Goal: Use online tool/utility: Utilize a website feature to perform a specific function

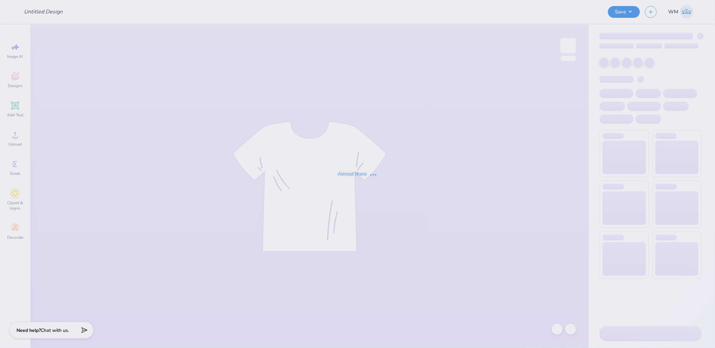
type input "DKE 200 years"
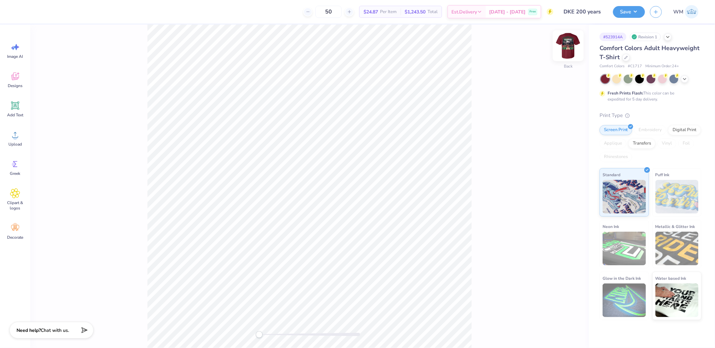
click at [574, 51] on img at bounding box center [567, 45] width 27 height 27
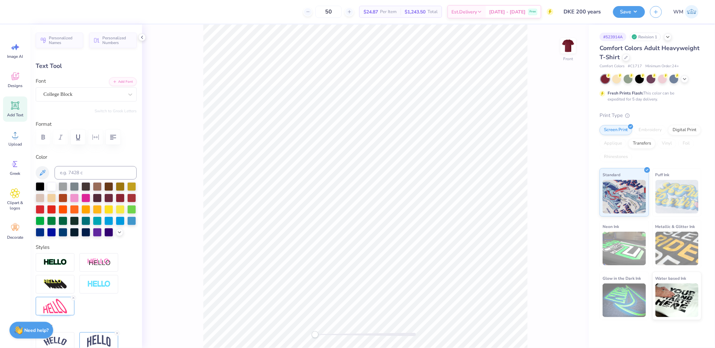
type input "8.67"
type input "2.11"
type input "5.67"
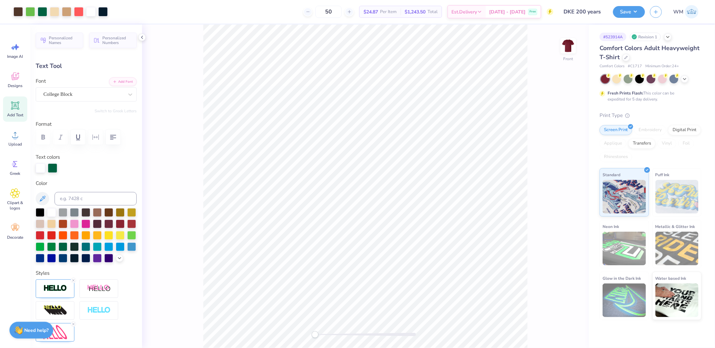
type input "1.17"
type input "0.36"
type input "11.31"
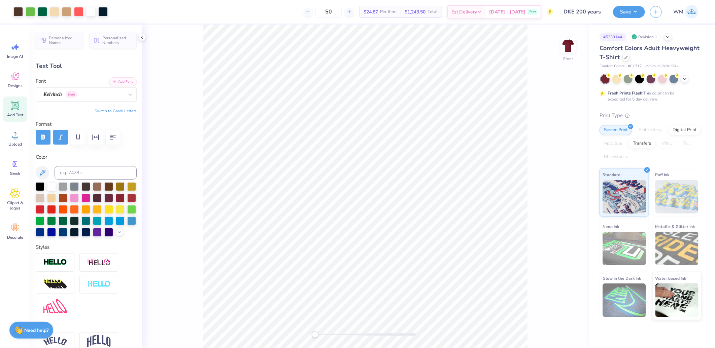
type input "1.36"
type input "0.29"
type input "13.90"
click at [78, 174] on input at bounding box center [96, 172] width 82 height 13
type input "451"
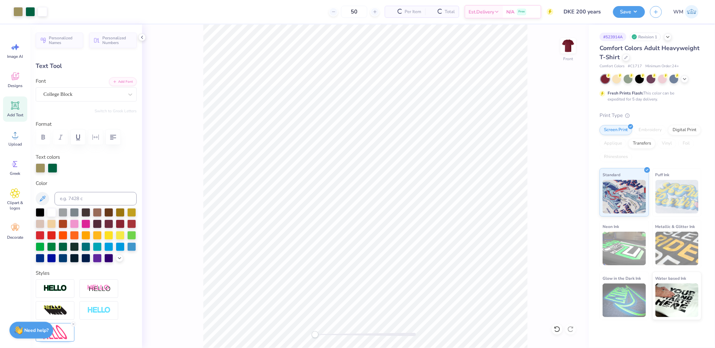
type input "8.67"
type input "2.11"
type input "5.67"
click at [51, 167] on div at bounding box center [52, 167] width 9 height 9
click at [38, 212] on div at bounding box center [40, 212] width 9 height 9
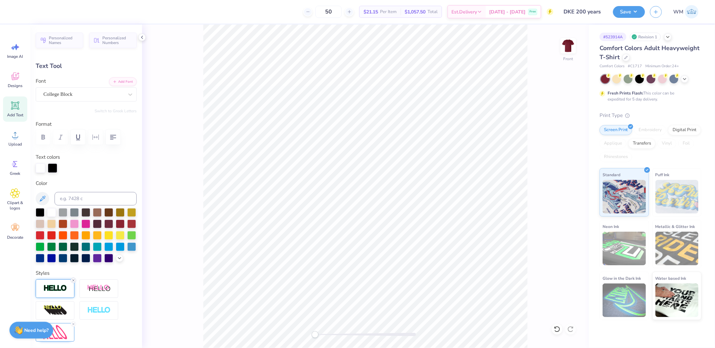
click at [73, 283] on icon at bounding box center [73, 281] width 4 height 4
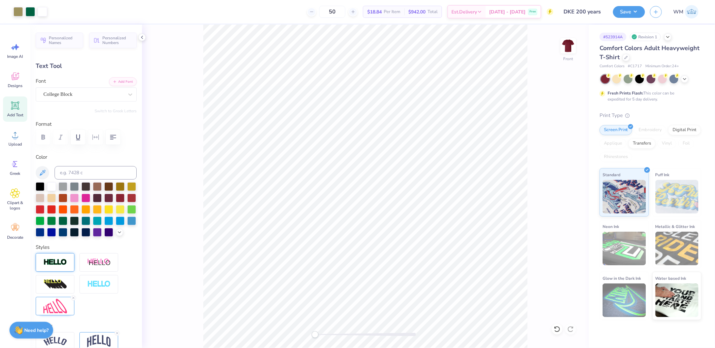
type input "8.62"
type input "2.06"
type input "5.69"
drag, startPoint x: 52, startPoint y: 186, endPoint x: 196, endPoint y: 173, distance: 144.9
click at [52, 186] on div at bounding box center [51, 186] width 9 height 9
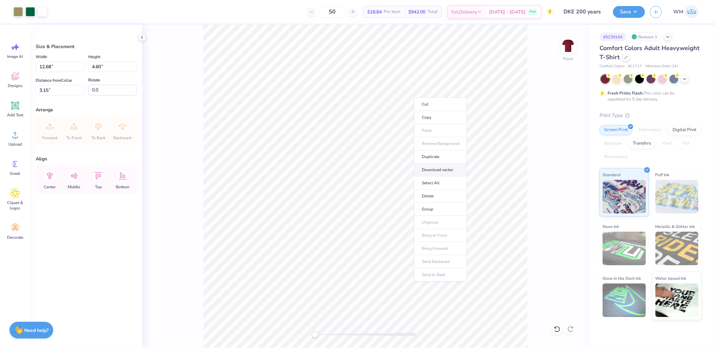
click at [443, 170] on li "Download vector" at bounding box center [440, 170] width 53 height 13
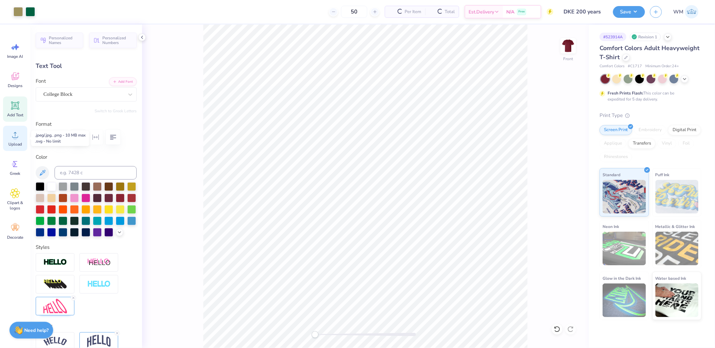
click at [18, 133] on icon at bounding box center [15, 135] width 10 height 10
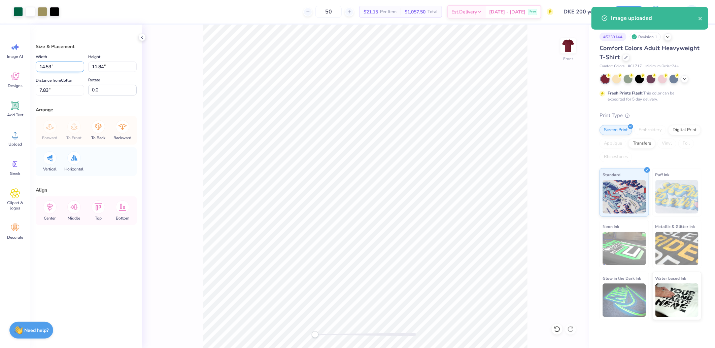
click at [64, 63] on input "14.53" at bounding box center [60, 67] width 48 height 10
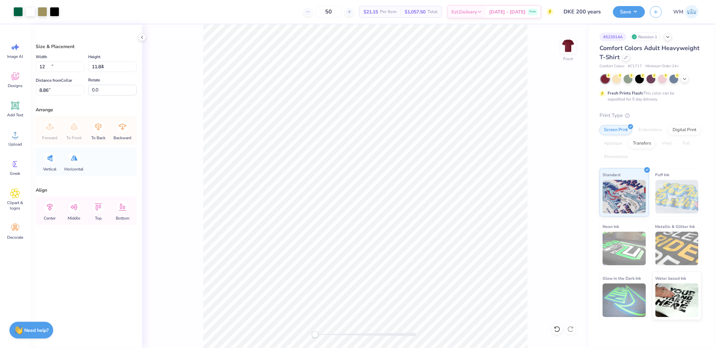
type input "12.00"
type input "9.78"
type input "8.86"
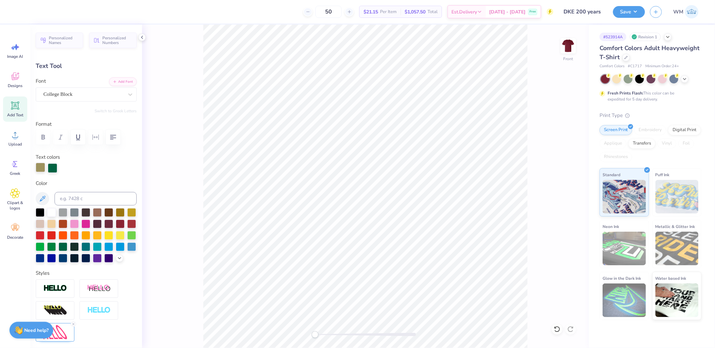
click at [38, 170] on div at bounding box center [40, 167] width 9 height 9
click at [49, 170] on div at bounding box center [52, 167] width 9 height 9
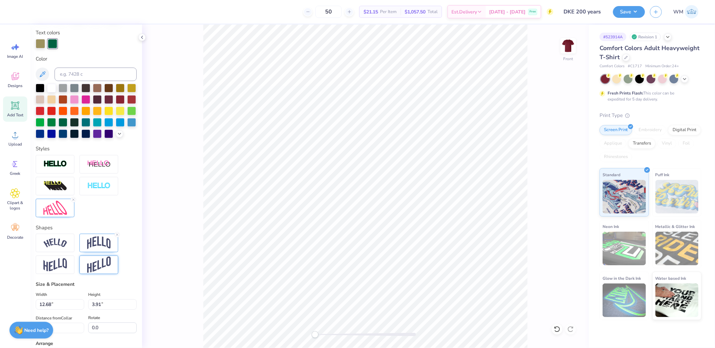
scroll to position [187, 0]
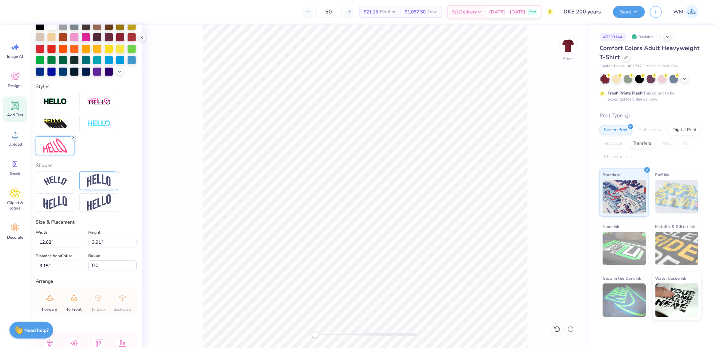
click at [73, 140] on icon at bounding box center [73, 138] width 4 height 4
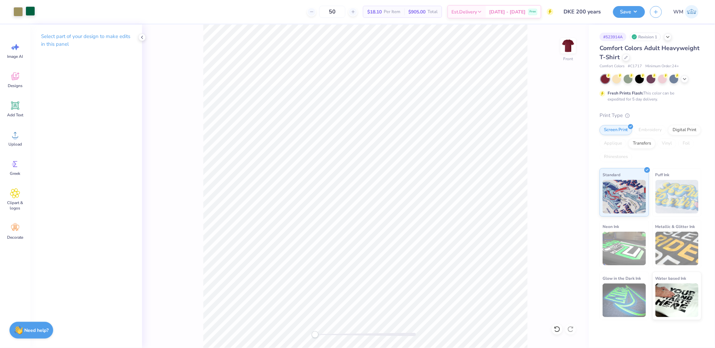
click at [28, 10] on div at bounding box center [30, 10] width 9 height 9
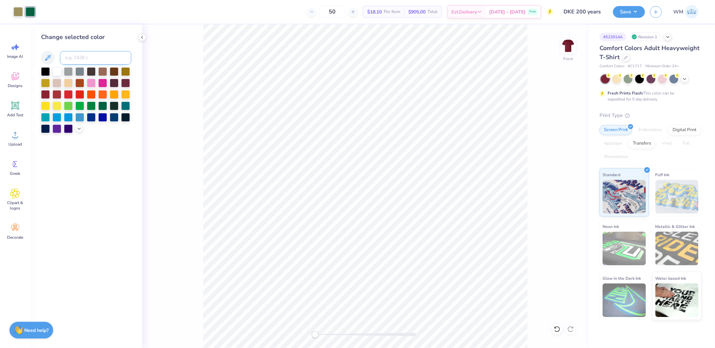
click at [76, 55] on input at bounding box center [95, 57] width 71 height 13
type input "451"
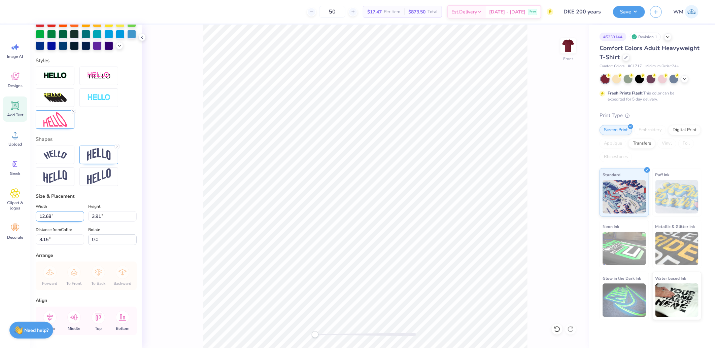
click at [53, 222] on input "12.68" at bounding box center [60, 216] width 48 height 10
type input "12.50"
type input "3.85"
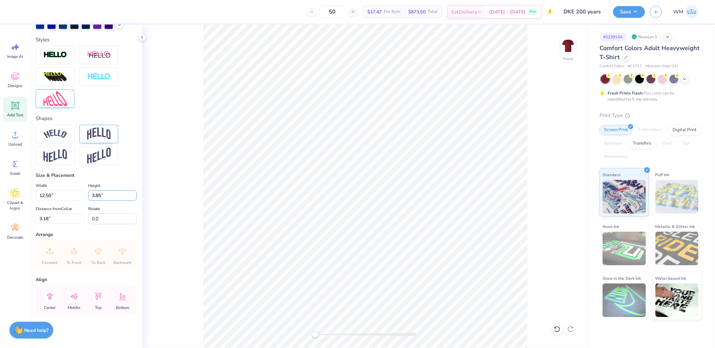
scroll to position [219, 0]
click at [58, 217] on input "3.18" at bounding box center [60, 219] width 48 height 10
type input "3"
click at [48, 296] on icon at bounding box center [50, 297] width 6 height 8
click at [17, 140] on icon at bounding box center [15, 135] width 10 height 10
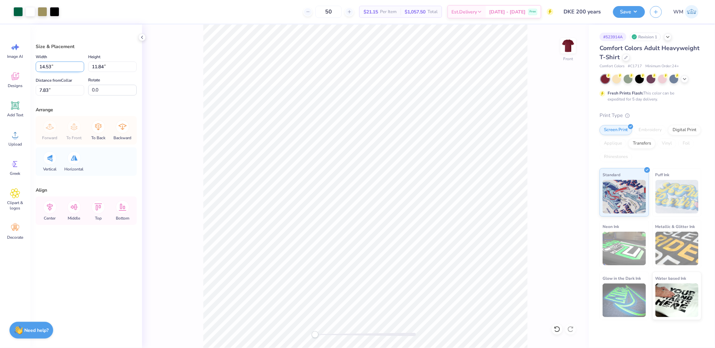
drag, startPoint x: 52, startPoint y: 68, endPoint x: 58, endPoint y: 69, distance: 6.4
click at [52, 68] on input "14.53" at bounding box center [60, 67] width 48 height 10
type input "12.00"
type input "9.78"
type input "8.86"
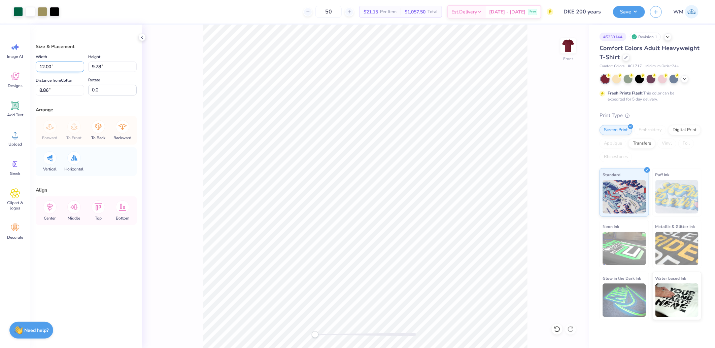
click at [52, 68] on input "12.00" at bounding box center [60, 67] width 48 height 10
type input "12.30"
type input "10.03"
type input "8.74"
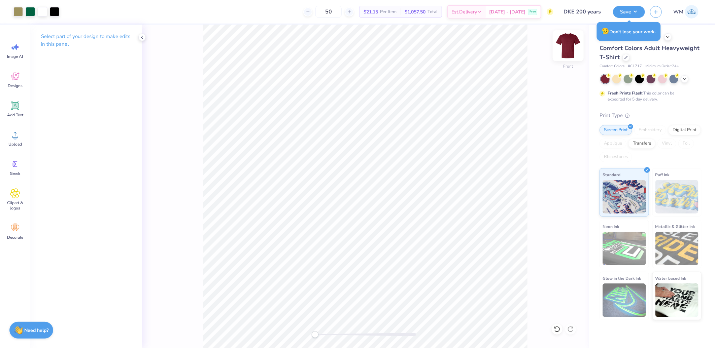
click at [565, 49] on img at bounding box center [567, 45] width 27 height 27
click at [17, 140] on icon at bounding box center [15, 135] width 10 height 10
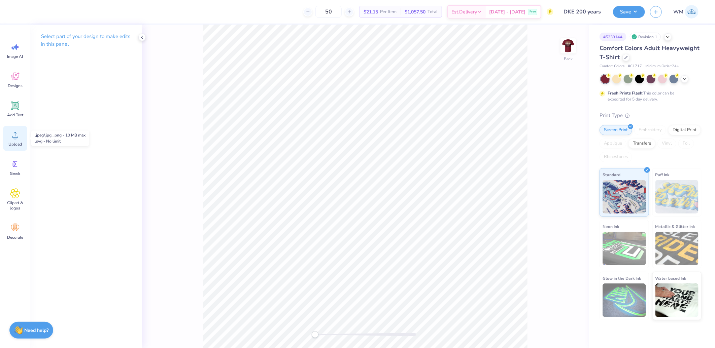
click at [17, 134] on icon at bounding box center [15, 135] width 10 height 10
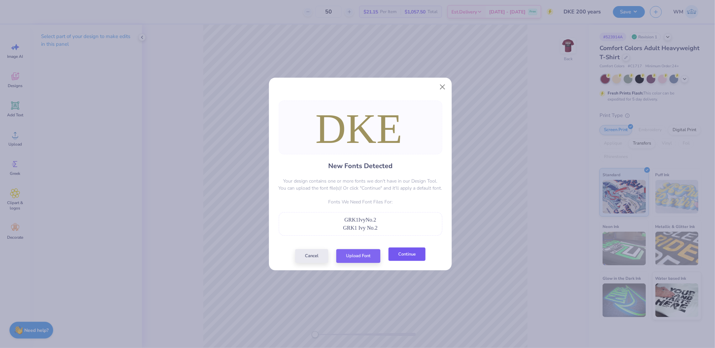
click at [408, 254] on button "Continue" at bounding box center [406, 255] width 37 height 14
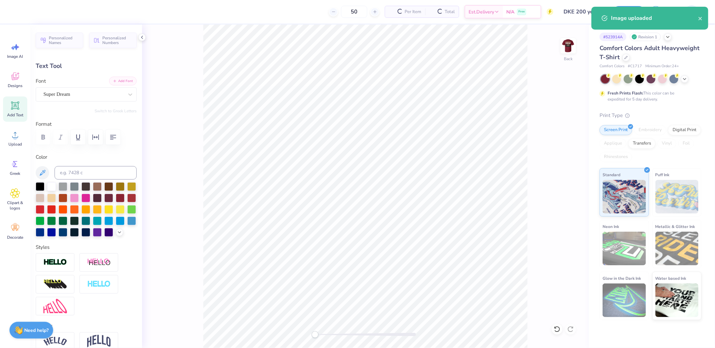
click at [122, 81] on button "Add Font" at bounding box center [123, 81] width 28 height 9
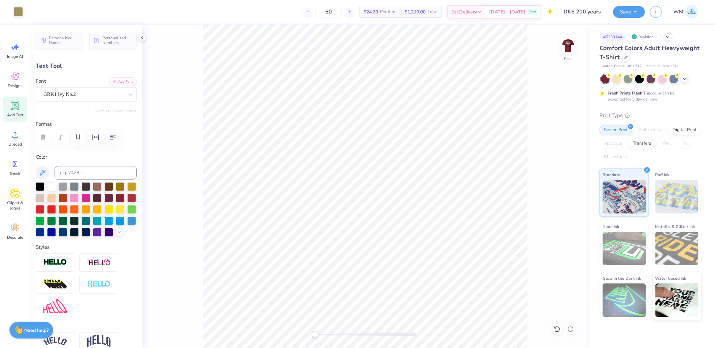
type input "14.14"
type input "5.06"
type input "10.44"
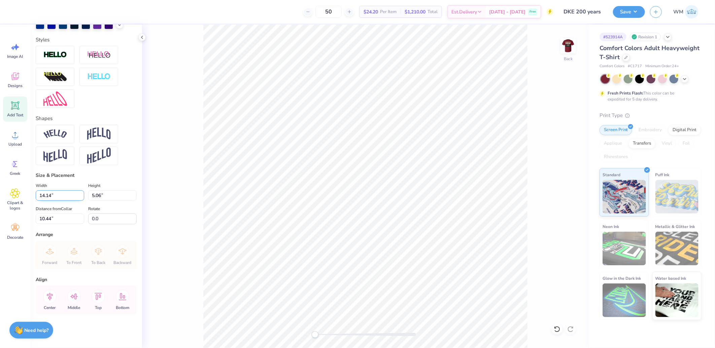
click at [58, 197] on input "14.14" at bounding box center [60, 195] width 48 height 10
type input "3.50"
type input "1.25"
type input "12.34"
click at [569, 54] on img at bounding box center [567, 45] width 27 height 27
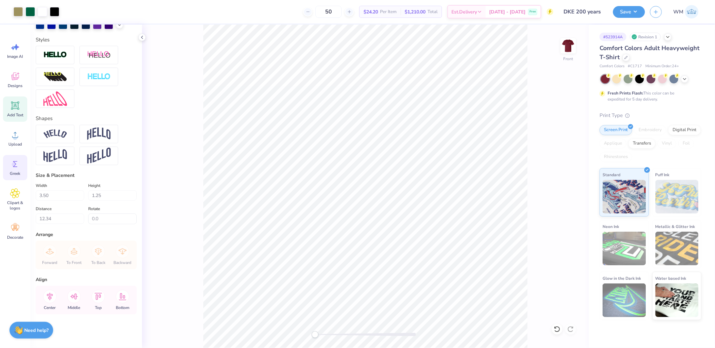
click at [12, 169] on div "Greek" at bounding box center [15, 167] width 24 height 25
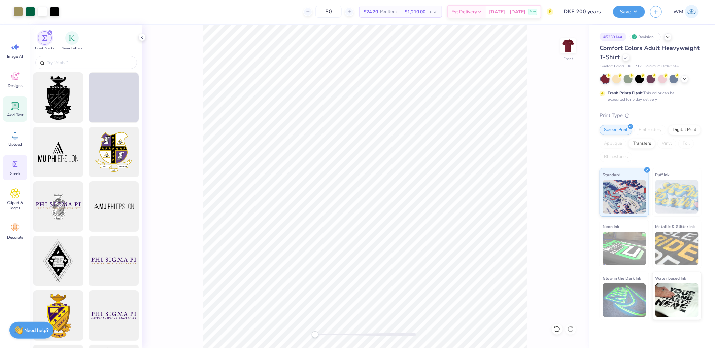
click at [15, 107] on icon at bounding box center [15, 106] width 6 height 6
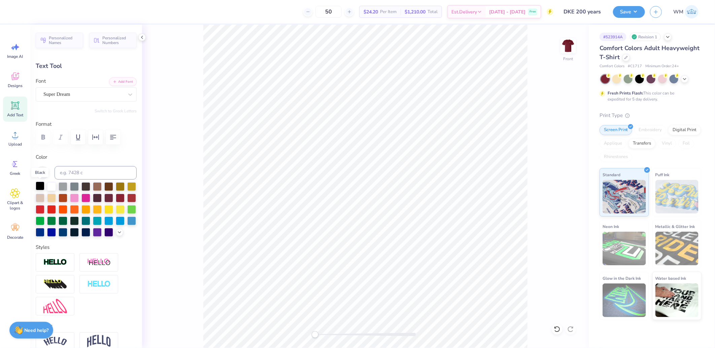
click at [39, 184] on div at bounding box center [40, 186] width 9 height 9
click at [91, 94] on div "Super Dream" at bounding box center [83, 94] width 81 height 10
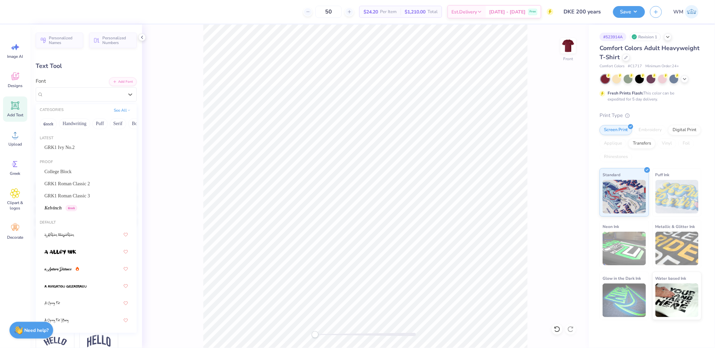
click at [46, 122] on button "Greek" at bounding box center [48, 123] width 17 height 11
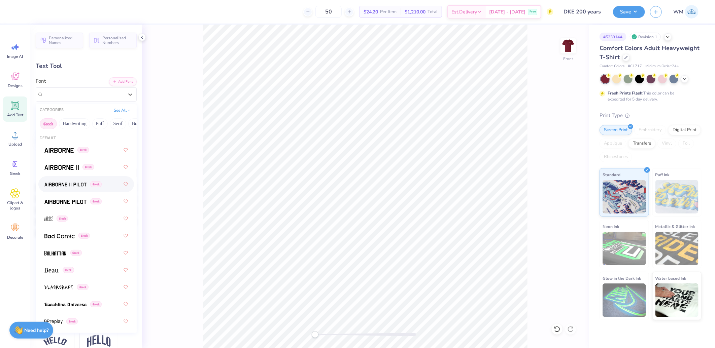
scroll to position [62, 0]
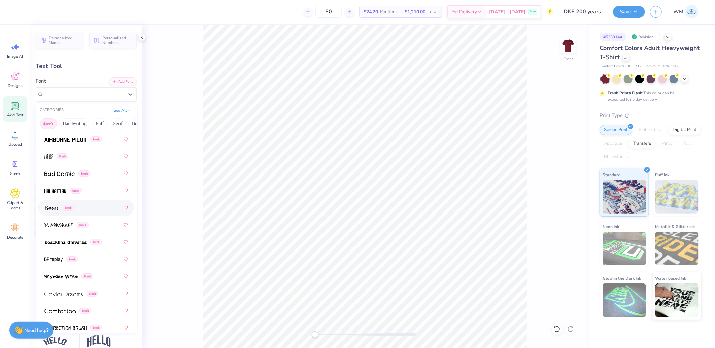
click at [51, 210] on span at bounding box center [51, 208] width 14 height 7
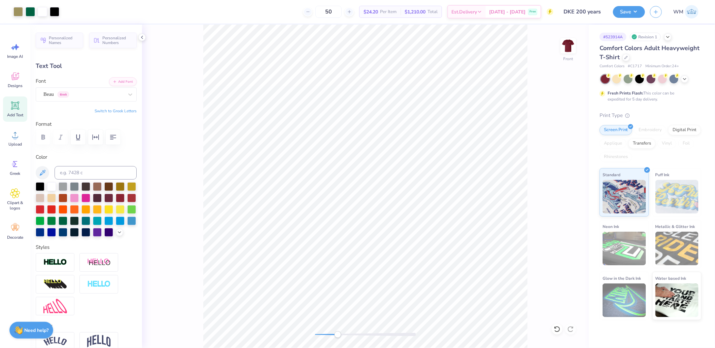
drag, startPoint x: 317, startPoint y: 335, endPoint x: 337, endPoint y: 335, distance: 20.5
click at [337, 335] on div "Accessibility label" at bounding box center [337, 334] width 7 height 7
type input "5.28"
type input "1.63"
type input "17.11"
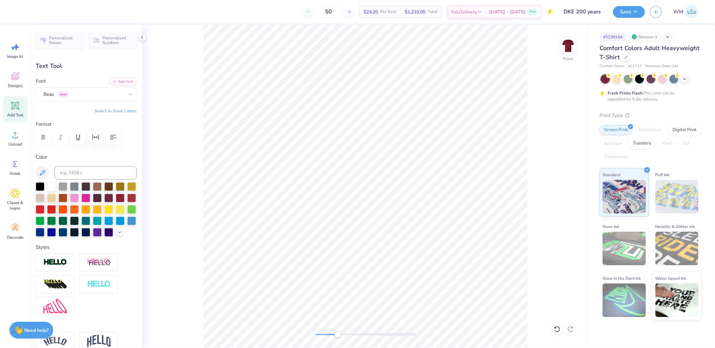
scroll to position [11, 5]
click at [112, 112] on button "Switch to Greek Letters" at bounding box center [116, 110] width 42 height 5
type textarea "Κ"
drag, startPoint x: 571, startPoint y: 45, endPoint x: 291, endPoint y: 1, distance: 283.4
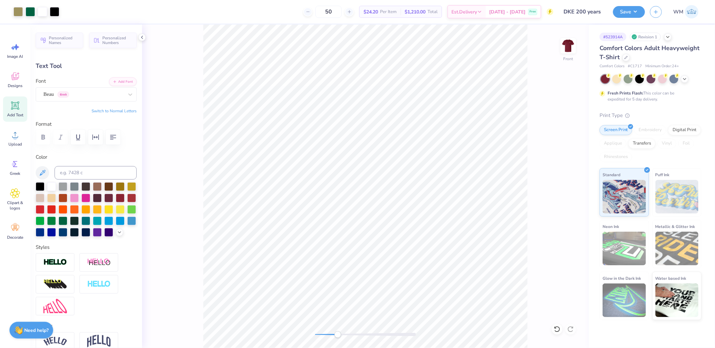
click at [571, 45] on img at bounding box center [567, 45] width 13 height 13
drag, startPoint x: 339, startPoint y: 336, endPoint x: 321, endPoint y: 333, distance: 18.8
click at [321, 333] on div "Accessibility label" at bounding box center [320, 334] width 7 height 7
click at [566, 46] on img at bounding box center [567, 45] width 27 height 27
click at [342, 340] on div "Front" at bounding box center [365, 187] width 446 height 324
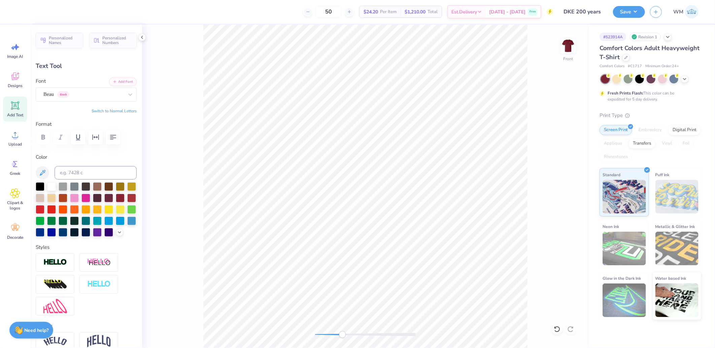
type input "0.17"
type input "0.19"
drag, startPoint x: 342, startPoint y: 332, endPoint x: 377, endPoint y: 332, distance: 35.3
click at [377, 332] on div "Accessibility label" at bounding box center [373, 334] width 7 height 7
type input "12.15"
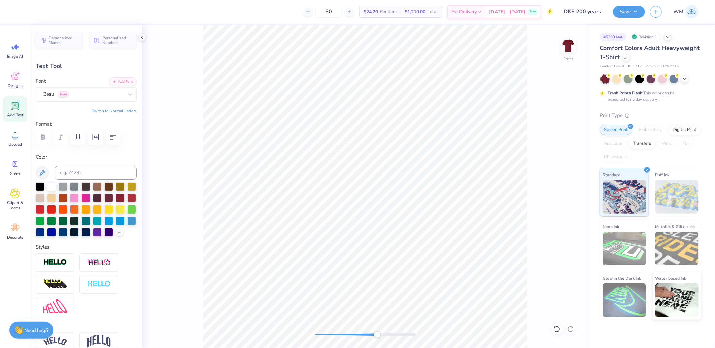
scroll to position [11, 1]
type textarea "Ε"
type textarea "Δ"
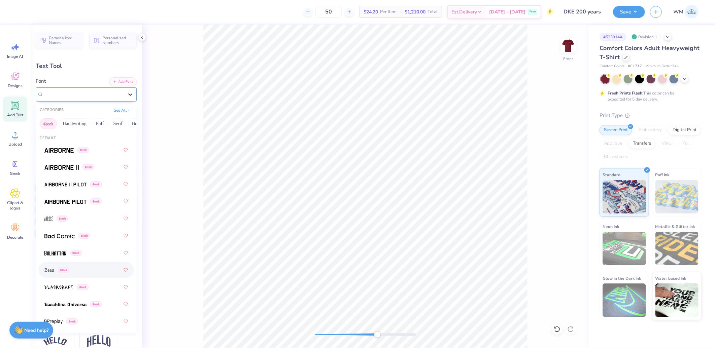
click at [127, 95] on icon at bounding box center [130, 94] width 7 height 7
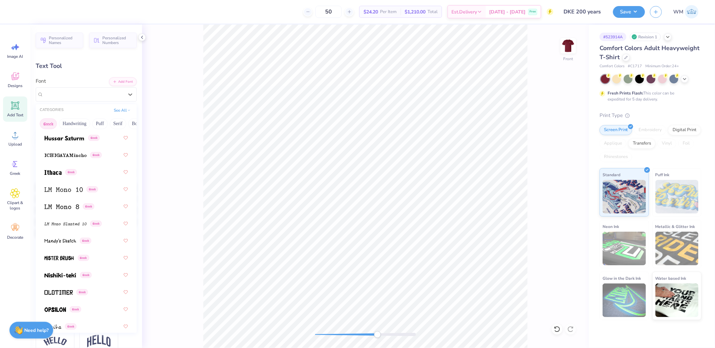
scroll to position [347, 0]
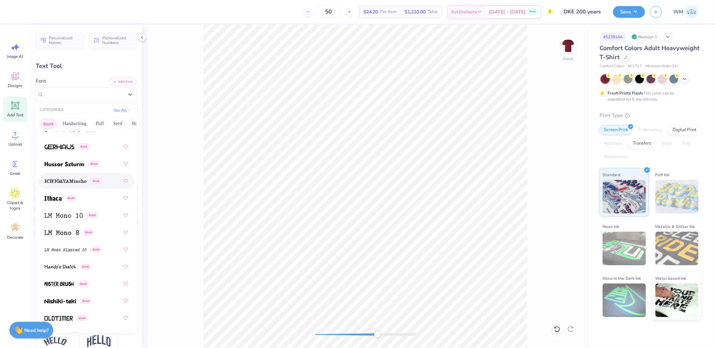
click at [68, 176] on div "Greek" at bounding box center [85, 181] width 83 height 12
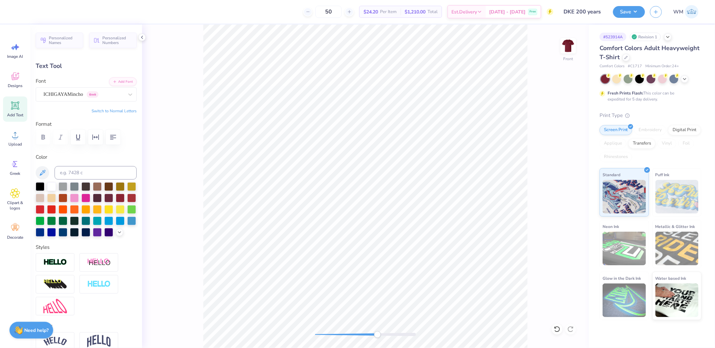
type input "0.19"
click at [83, 95] on div "Beau Greek" at bounding box center [83, 94] width 81 height 10
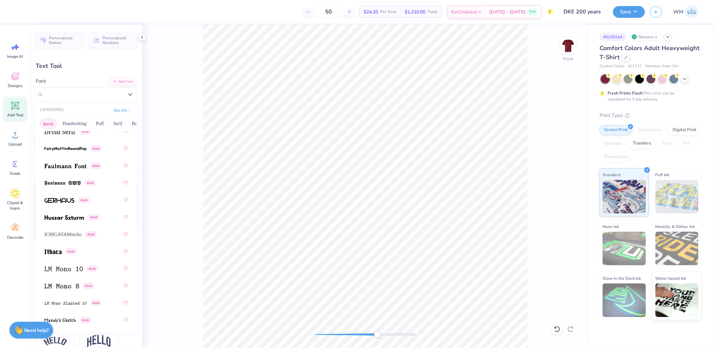
scroll to position [301, 0]
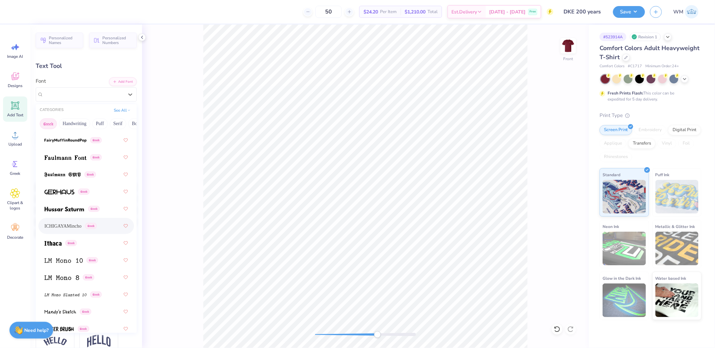
click at [65, 226] on span "ICHIGAYAMincho" at bounding box center [62, 226] width 37 height 7
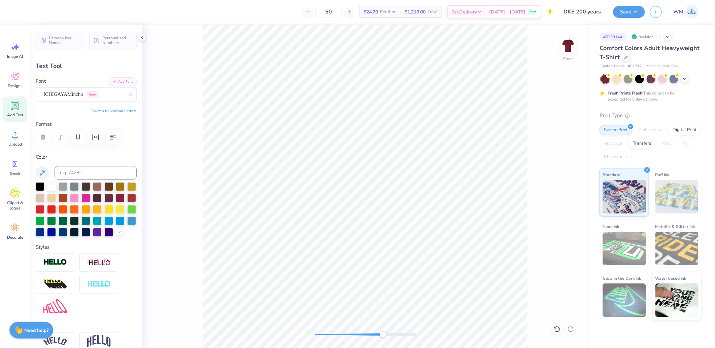
click at [383, 328] on div "Front" at bounding box center [365, 187] width 446 height 324
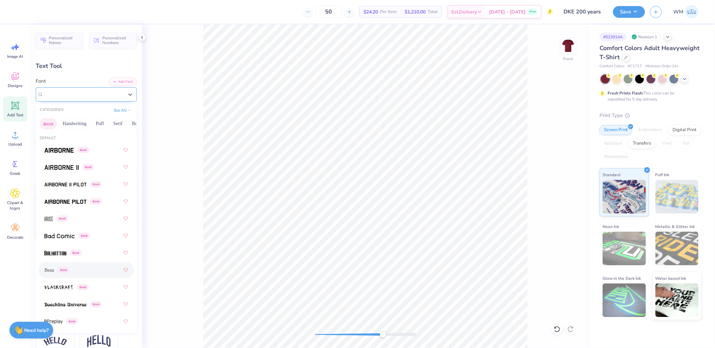
click at [86, 99] on div at bounding box center [83, 94] width 80 height 9
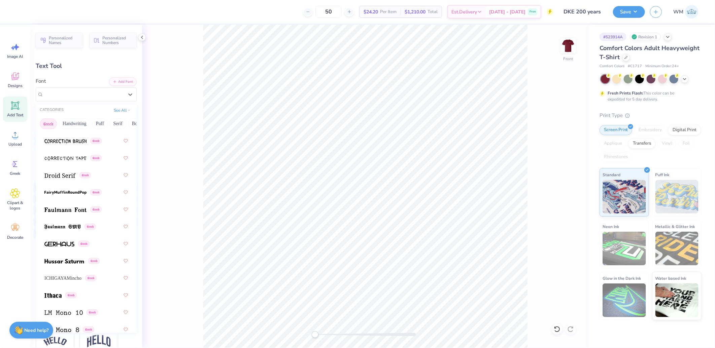
scroll to position [311, 0]
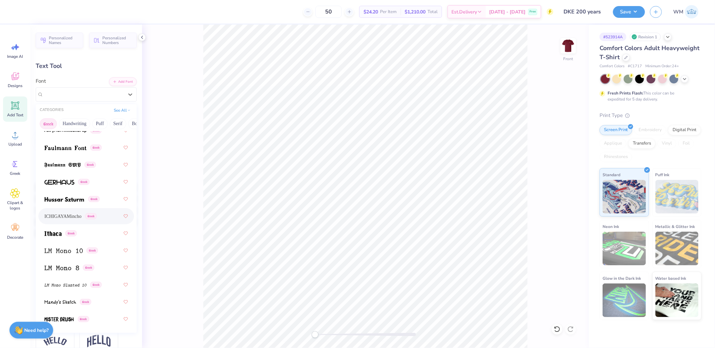
drag, startPoint x: 63, startPoint y: 214, endPoint x: 199, endPoint y: 227, distance: 137.3
click at [63, 214] on span "ICHIGAYAMincho" at bounding box center [62, 216] width 37 height 7
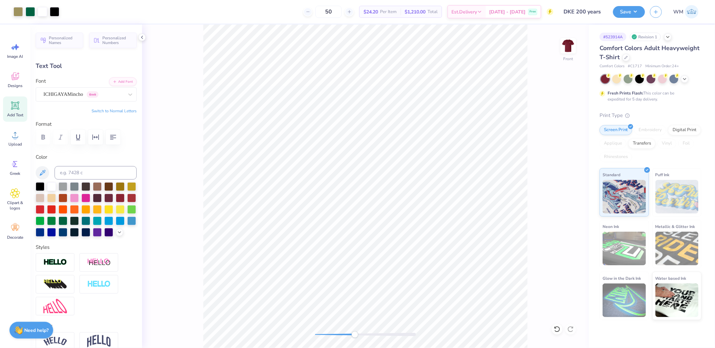
click at [355, 321] on div "Front" at bounding box center [365, 187] width 446 height 324
type input "0.18"
type input "0.17"
type input "12.16"
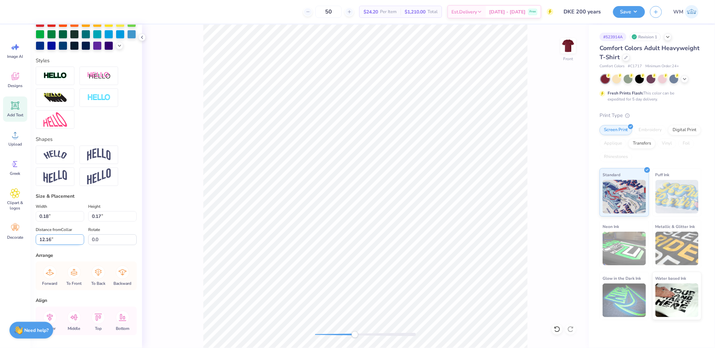
scroll to position [219, 0]
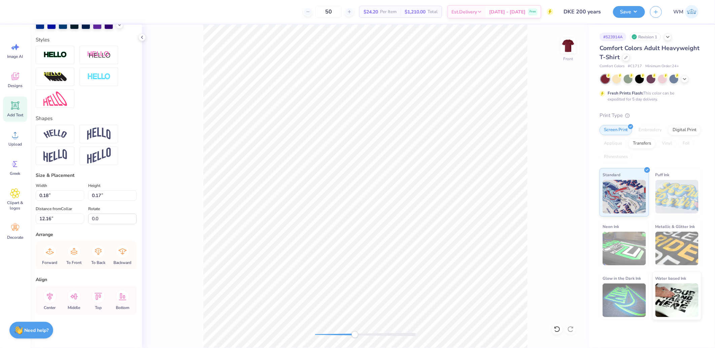
click at [356, 335] on div "Accessibility label" at bounding box center [354, 334] width 7 height 7
click at [303, 327] on div "Front" at bounding box center [365, 187] width 446 height 324
drag, startPoint x: 316, startPoint y: 335, endPoint x: 314, endPoint y: 332, distance: 3.6
click at [314, 332] on div "Accessibility label" at bounding box center [315, 334] width 7 height 7
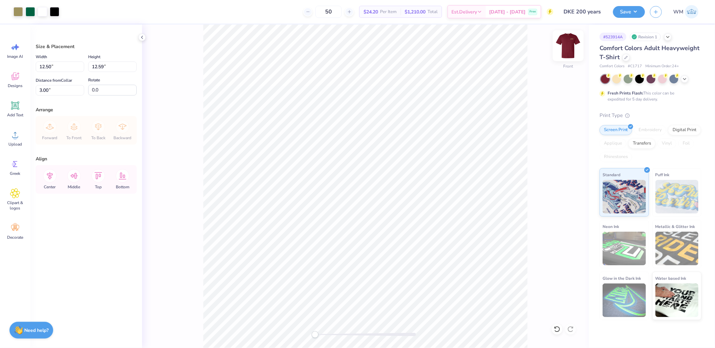
click at [570, 44] on img at bounding box center [567, 45] width 27 height 27
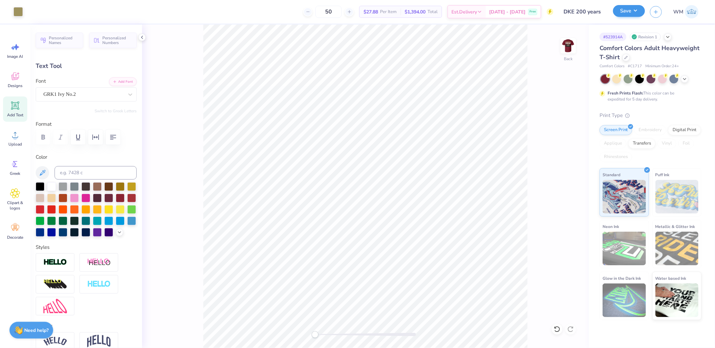
drag, startPoint x: 624, startPoint y: 3, endPoint x: 627, endPoint y: 9, distance: 6.3
click at [624, 4] on div "Save WM" at bounding box center [664, 12] width 102 height 24
click at [629, 11] on button "Save" at bounding box center [629, 11] width 32 height 12
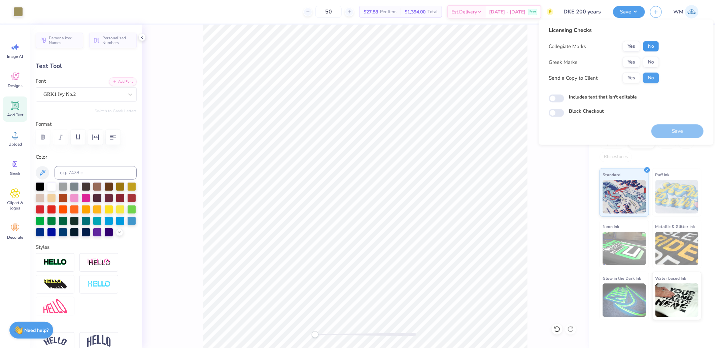
click at [650, 45] on button "No" at bounding box center [651, 46] width 16 height 11
click at [636, 61] on button "Yes" at bounding box center [630, 62] width 17 height 11
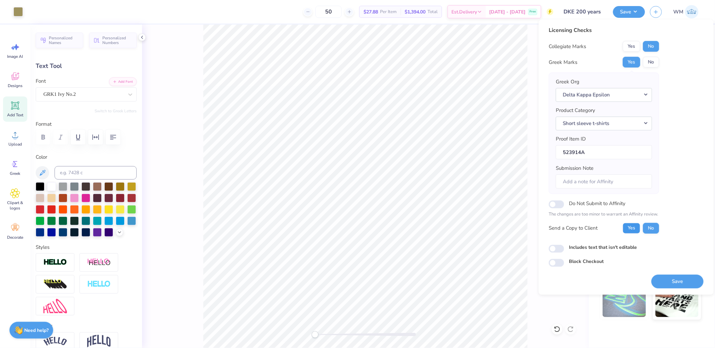
click at [630, 227] on button "Yes" at bounding box center [630, 228] width 17 height 11
click at [556, 248] on input "Includes text that isn't editable" at bounding box center [555, 249] width 15 height 8
checkbox input "true"
click at [679, 283] on button "Save" at bounding box center [677, 282] width 52 height 14
